Goal: Information Seeking & Learning: Learn about a topic

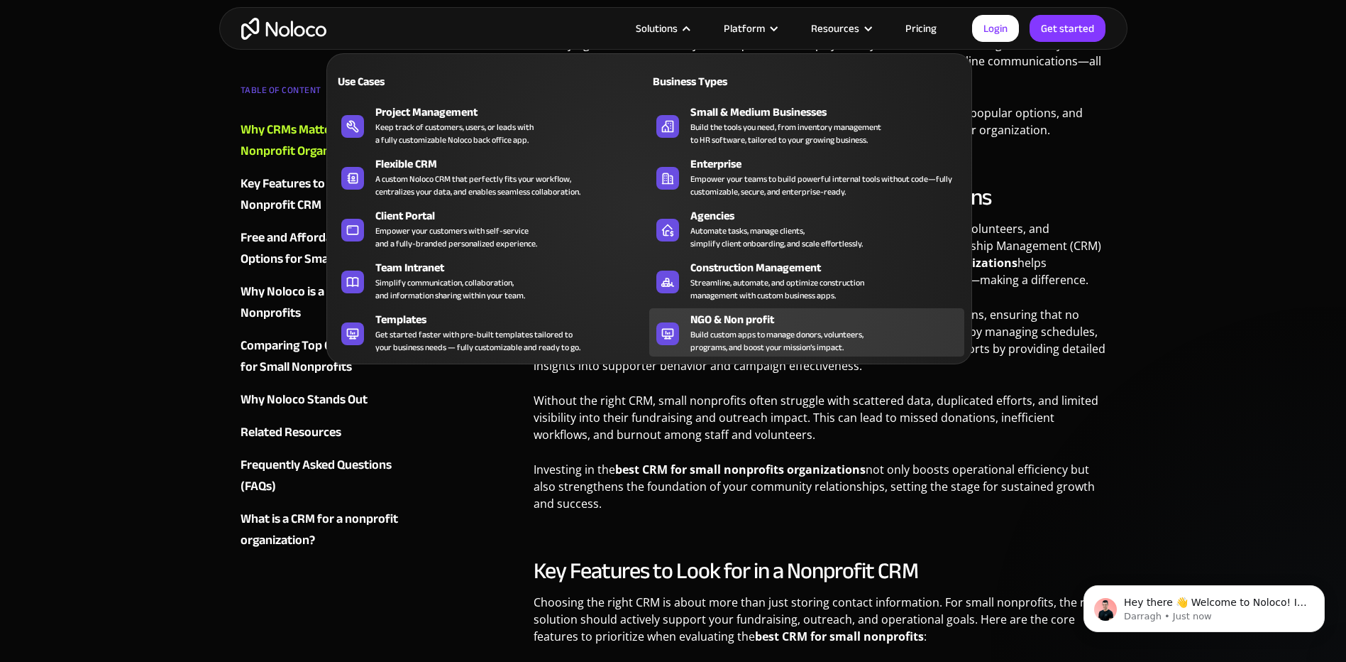
click at [751, 323] on div "NGO & Non profit" at bounding box center [831, 319] width 280 height 17
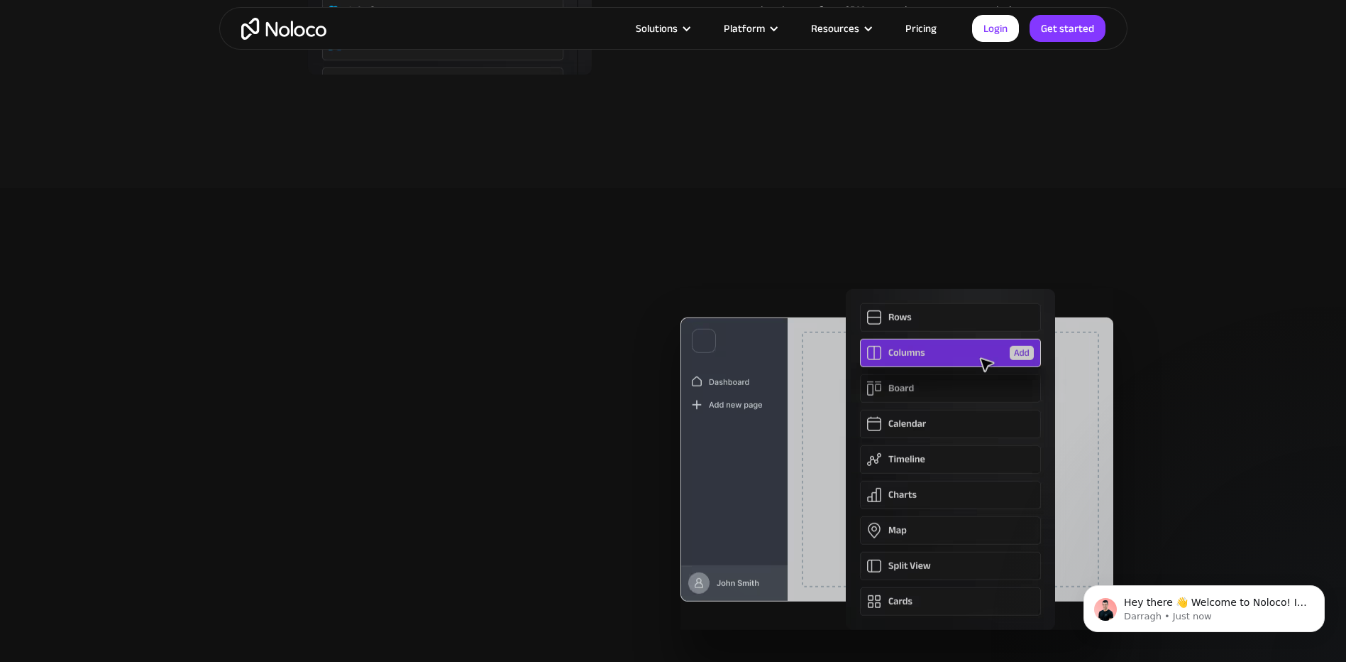
scroll to position [3194, 0]
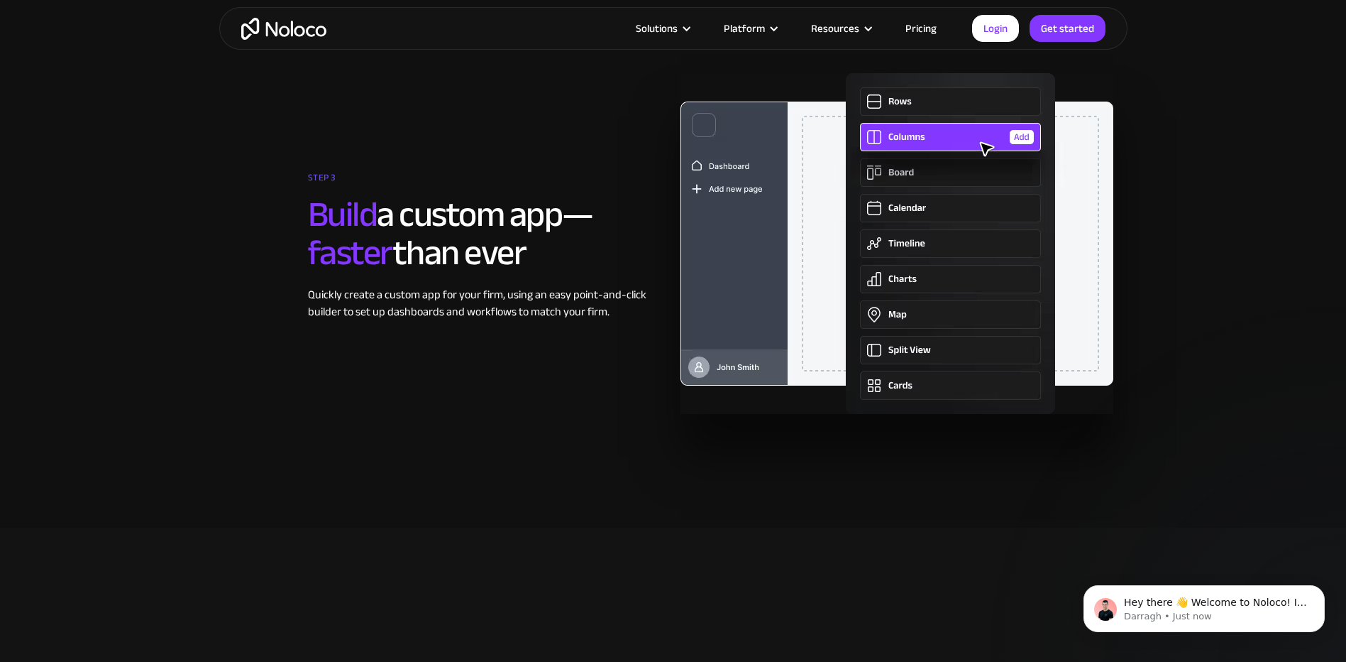
click at [930, 25] on link "Pricing" at bounding box center [921, 28] width 67 height 18
